Goal: Information Seeking & Learning: Learn about a topic

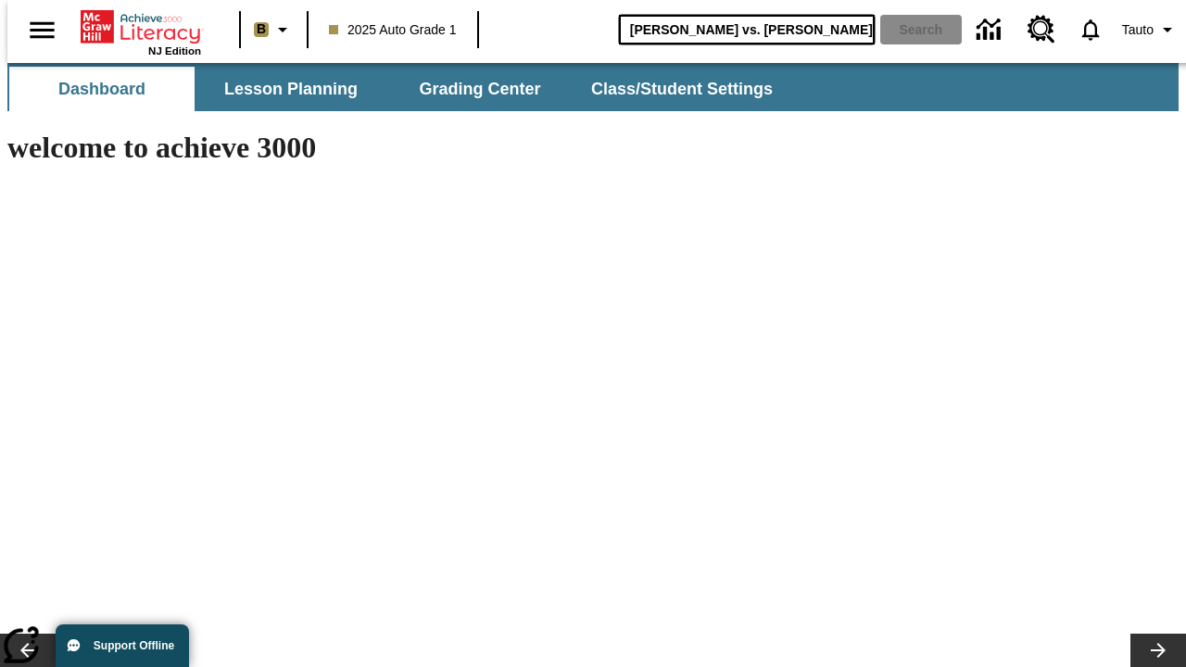
type input "[PERSON_NAME] vs. [PERSON_NAME]"
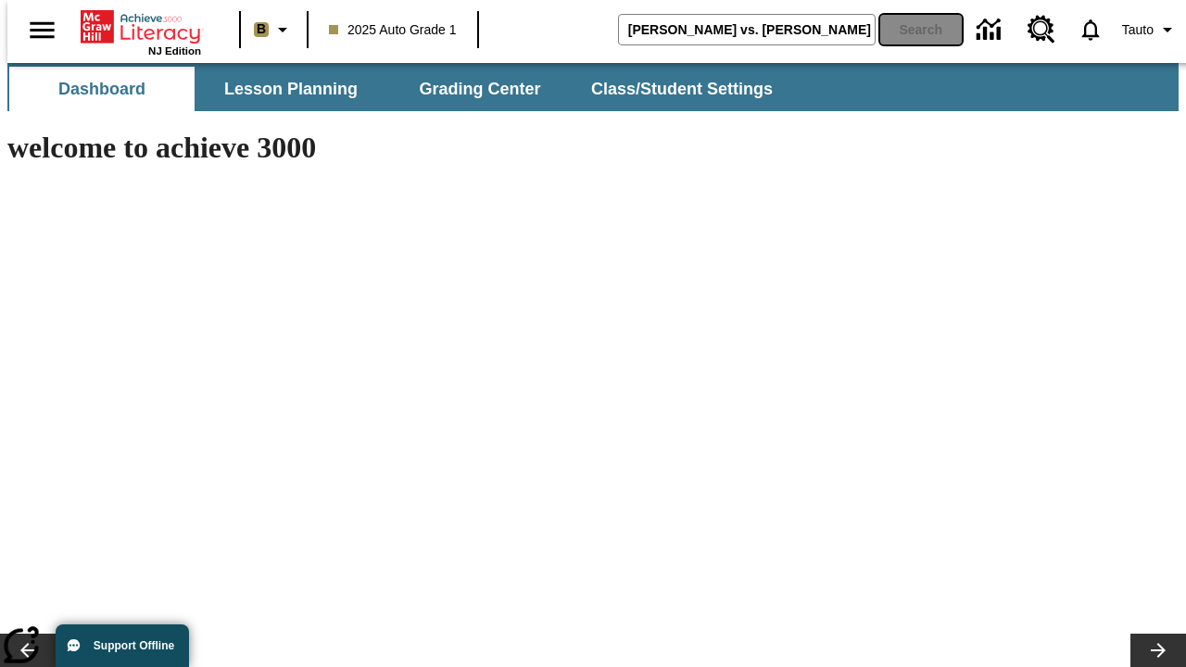
click at [910, 30] on button "Search" at bounding box center [921, 30] width 82 height 30
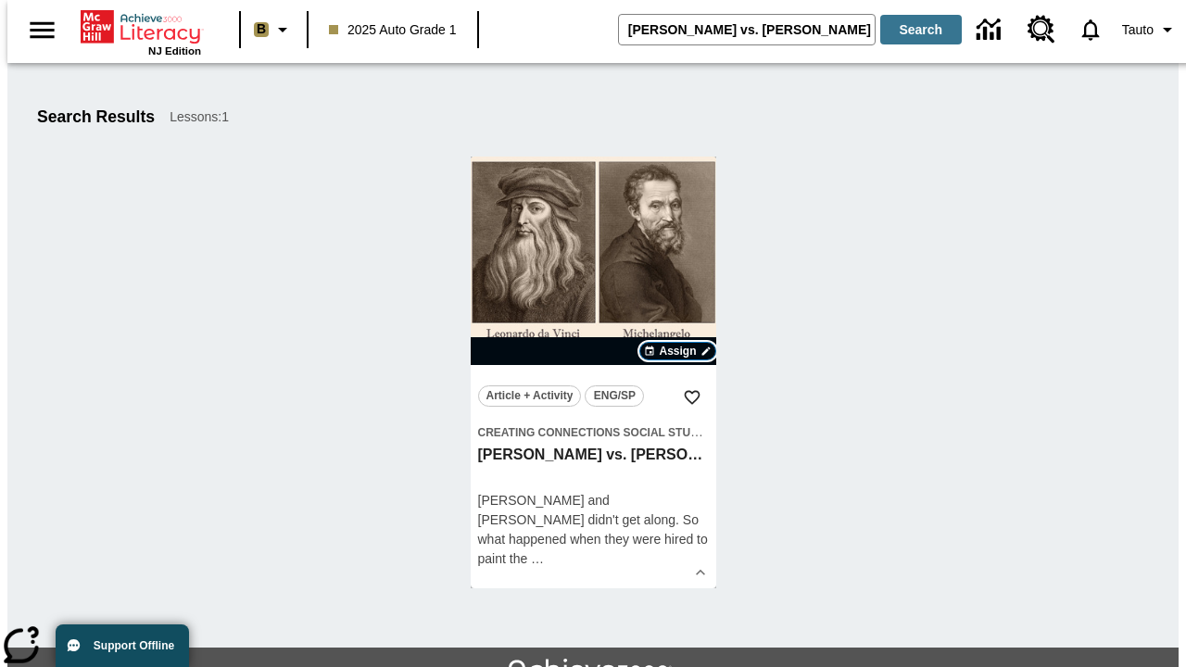
click at [678, 351] on span "Assign" at bounding box center [677, 351] width 37 height 17
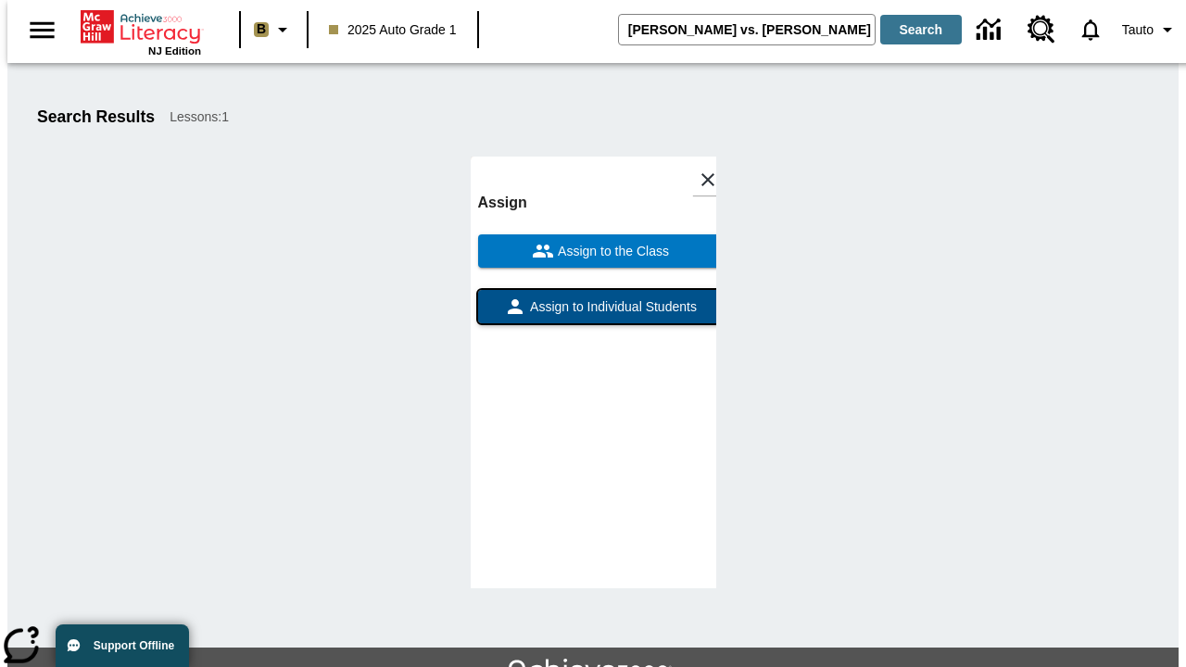
click at [593, 298] on span "Assign to Individual Students" at bounding box center [611, 307] width 171 height 19
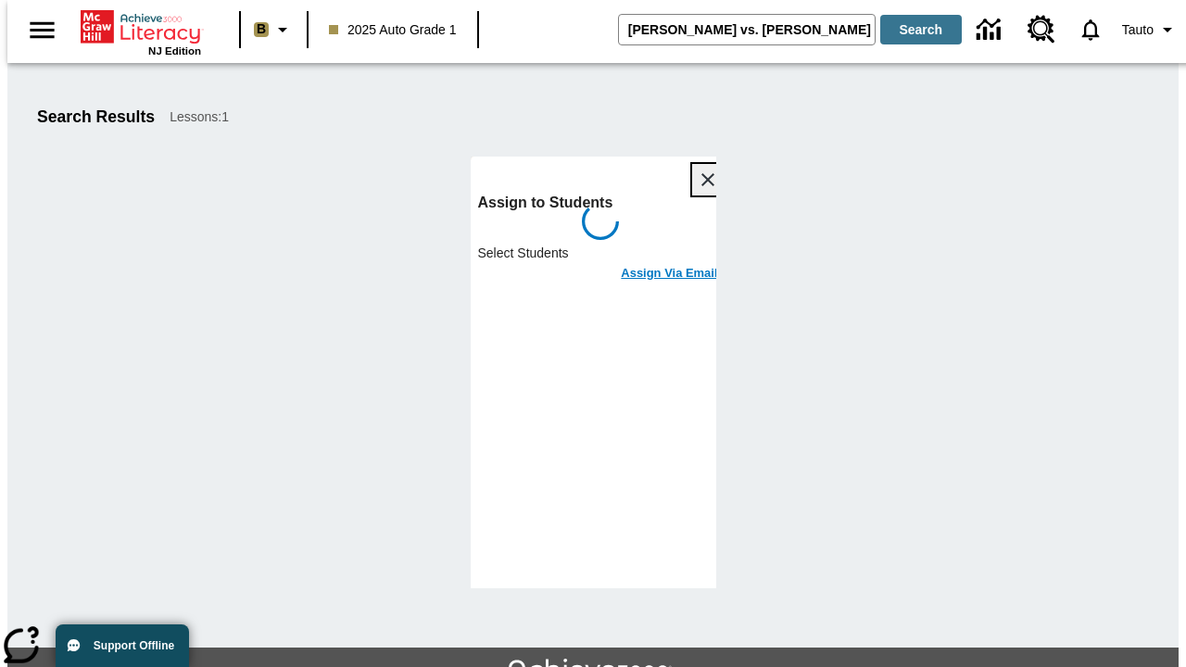
scroll to position [101, 0]
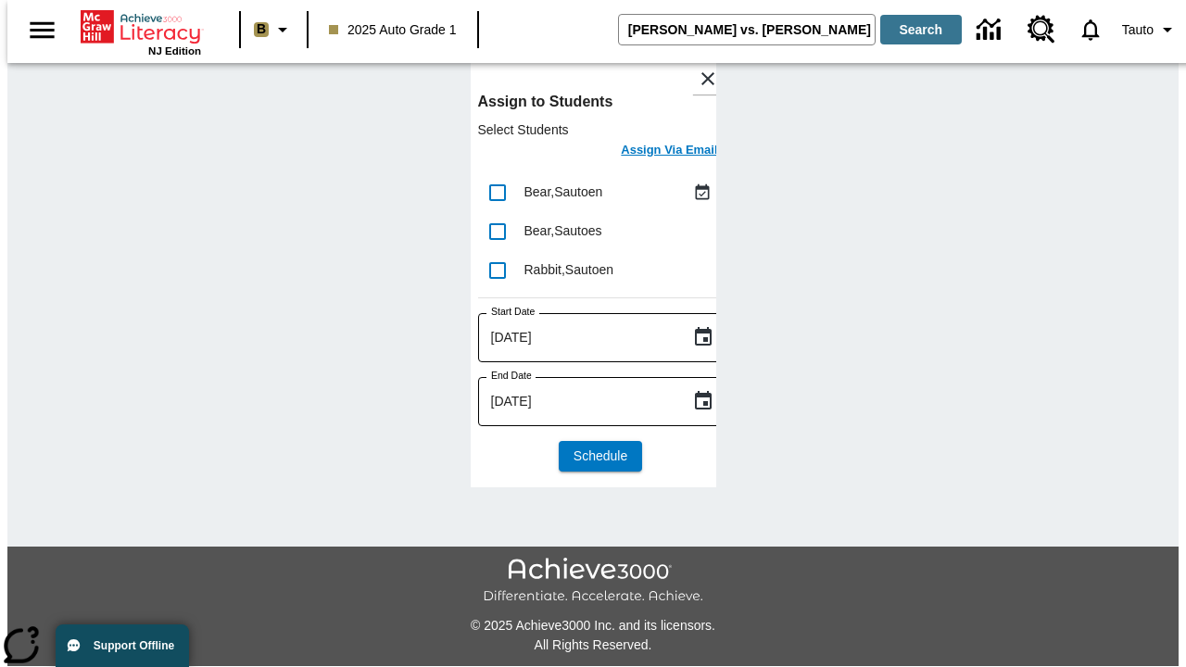
click at [655, 152] on h6 "Assign Via Email" at bounding box center [669, 150] width 96 height 21
